Goal: Check status

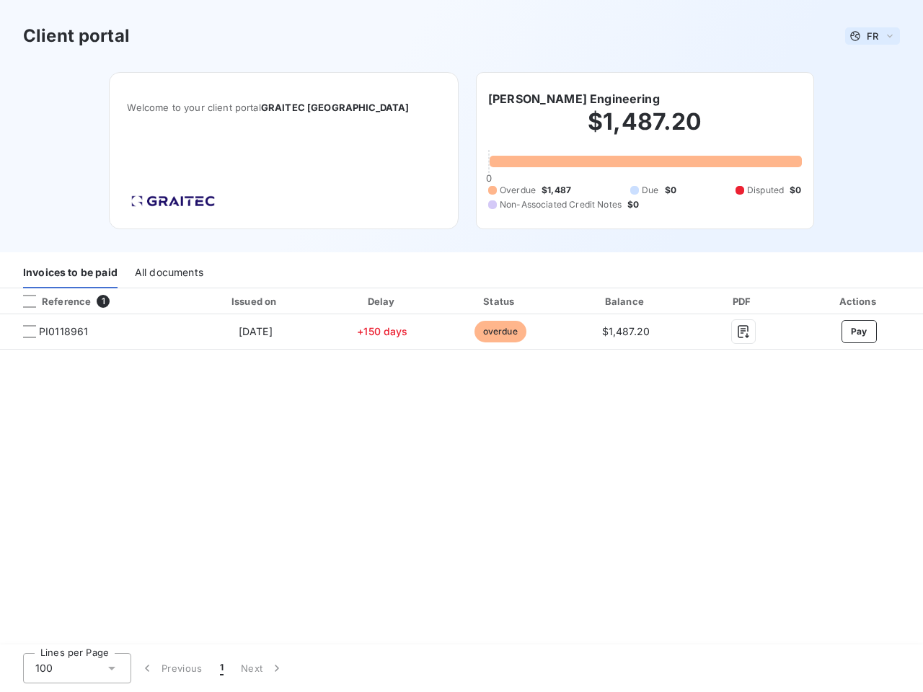
click at [872, 36] on span "FR" at bounding box center [872, 36] width 12 height 12
click at [538, 99] on h6 "[PERSON_NAME] Engineering" at bounding box center [574, 98] width 172 height 17
click at [70, 273] on div "Invoices to be paid" at bounding box center [70, 273] width 94 height 30
click at [168, 273] on div "All documents" at bounding box center [169, 273] width 68 height 30
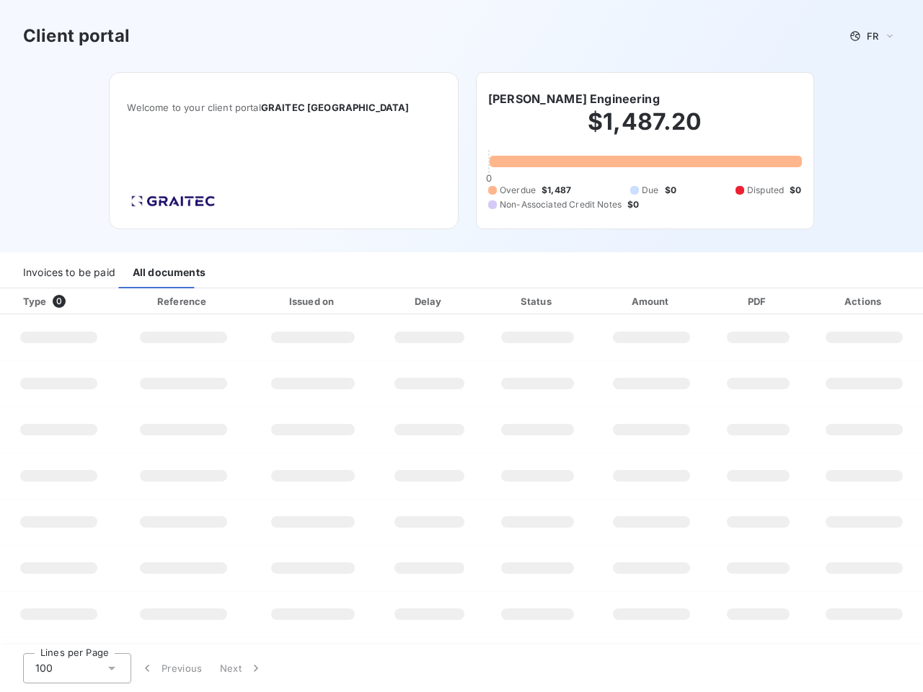
click at [92, 301] on div at bounding box center [87, 301] width 14 height 14
click at [30, 301] on div "Type 0" at bounding box center [63, 301] width 99 height 14
click at [254, 301] on div "Issued on" at bounding box center [312, 301] width 121 height 14
click at [382, 301] on div "Delay" at bounding box center [429, 301] width 100 height 14
click at [500, 301] on div "Status" at bounding box center [537, 301] width 105 height 14
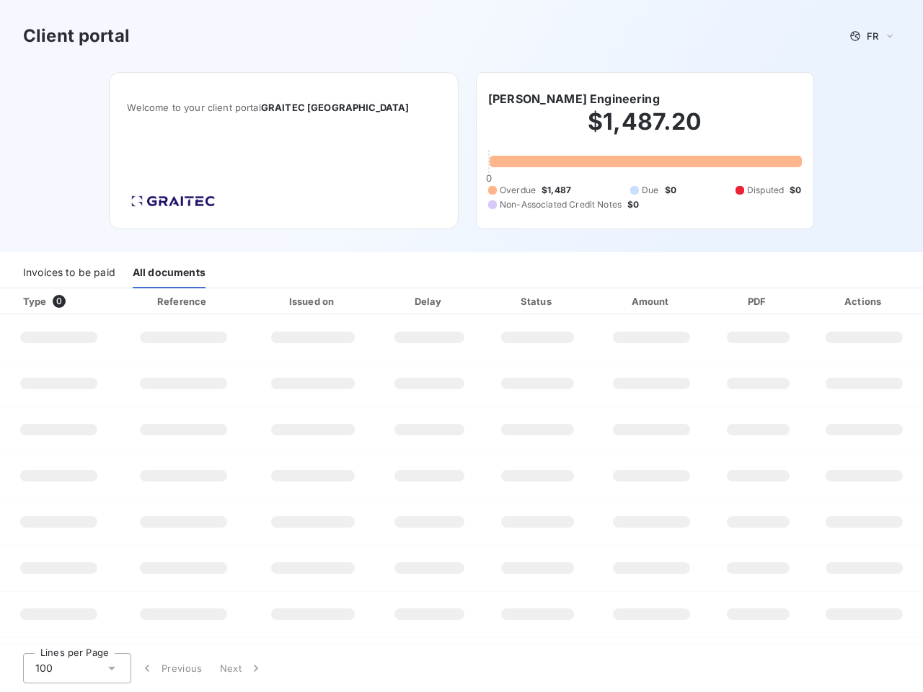
click at [626, 301] on div "Amount" at bounding box center [651, 301] width 112 height 14
